Goal: Information Seeking & Learning: Learn about a topic

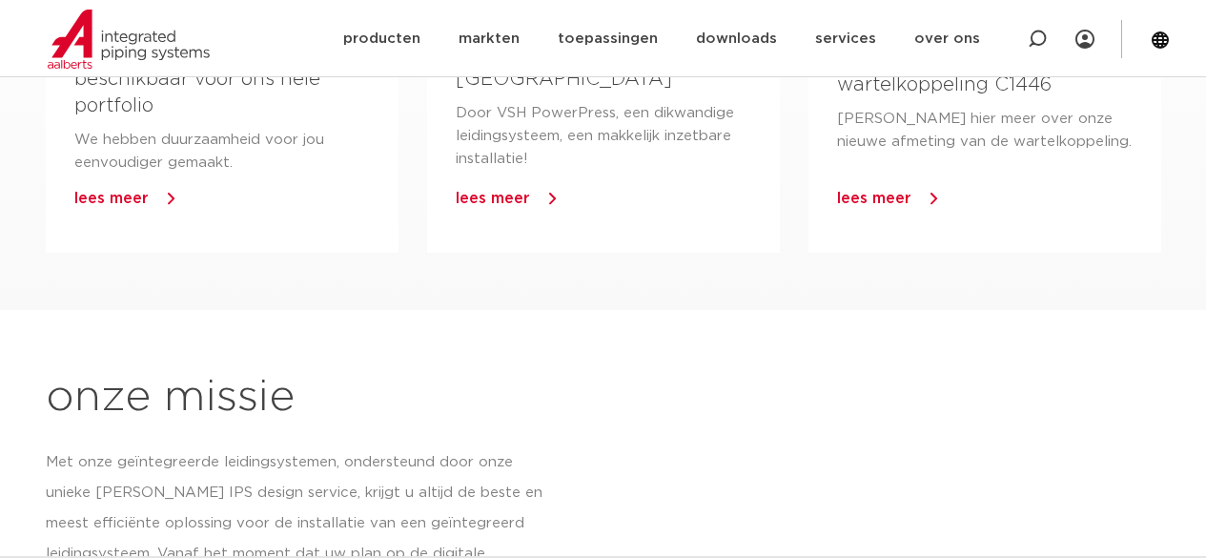
scroll to position [1811, 0]
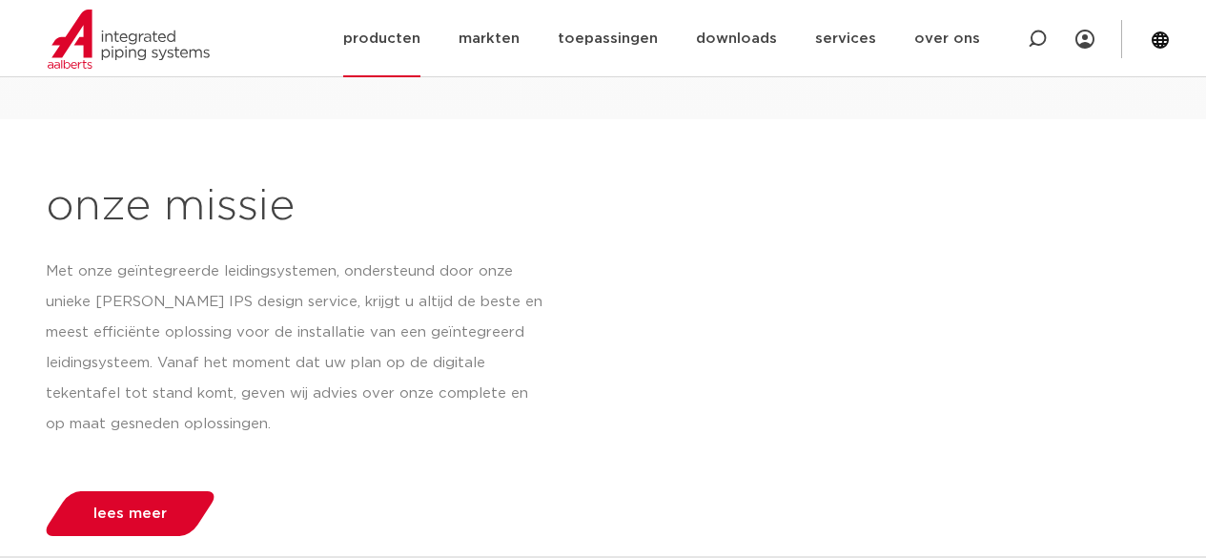
click at [412, 46] on link "producten" at bounding box center [381, 38] width 77 height 77
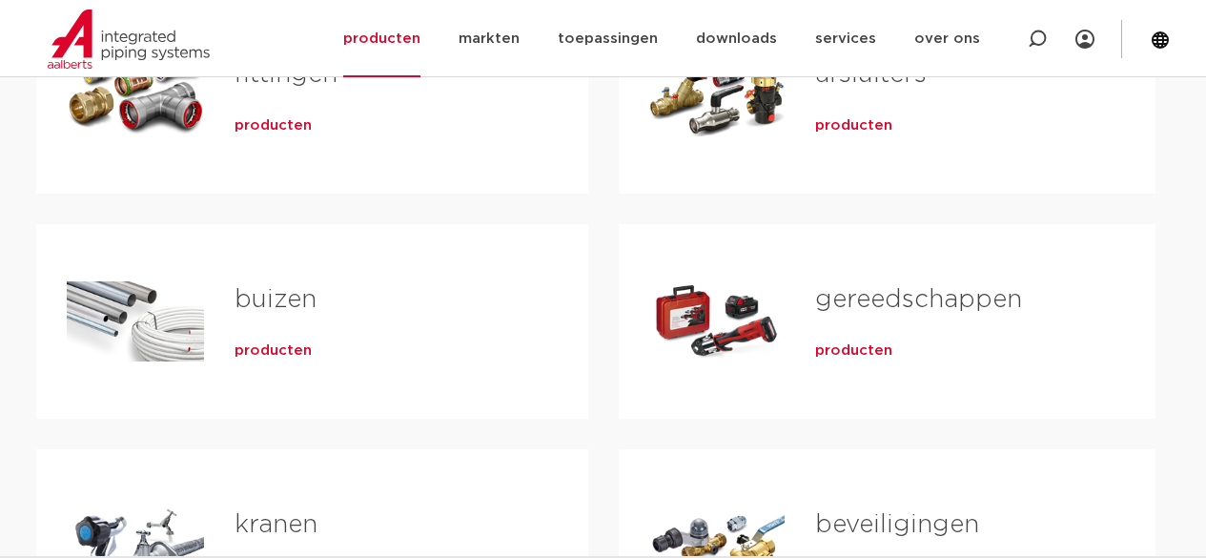
click at [271, 363] on div "buizen producten" at bounding box center [381, 321] width 354 height 133
click at [277, 357] on span "producten" at bounding box center [273, 350] width 77 height 19
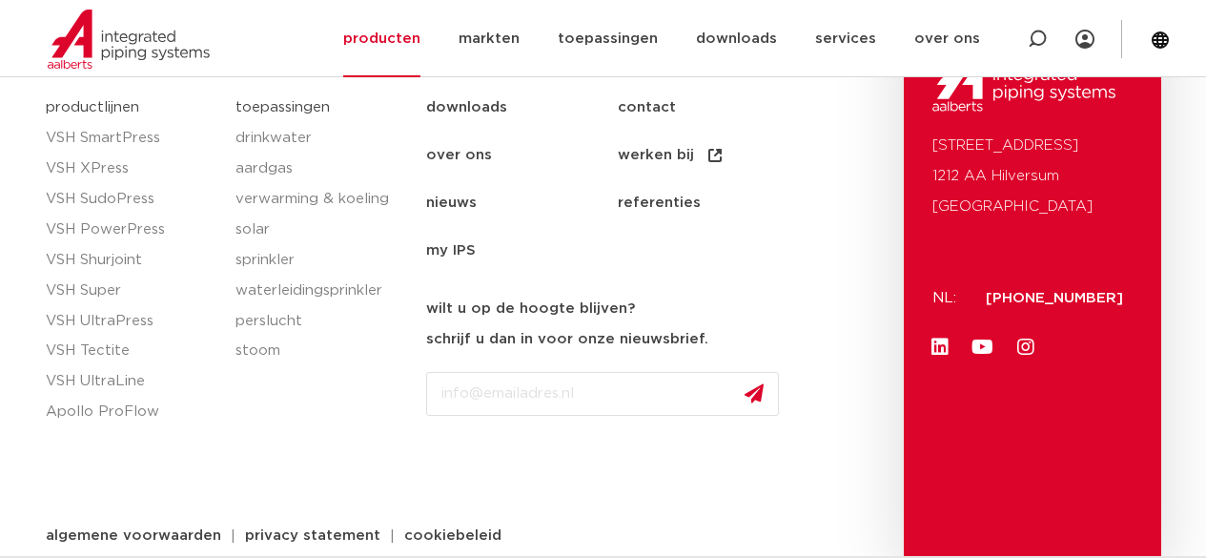
scroll to position [4222, 0]
